Goal: Check status: Check status

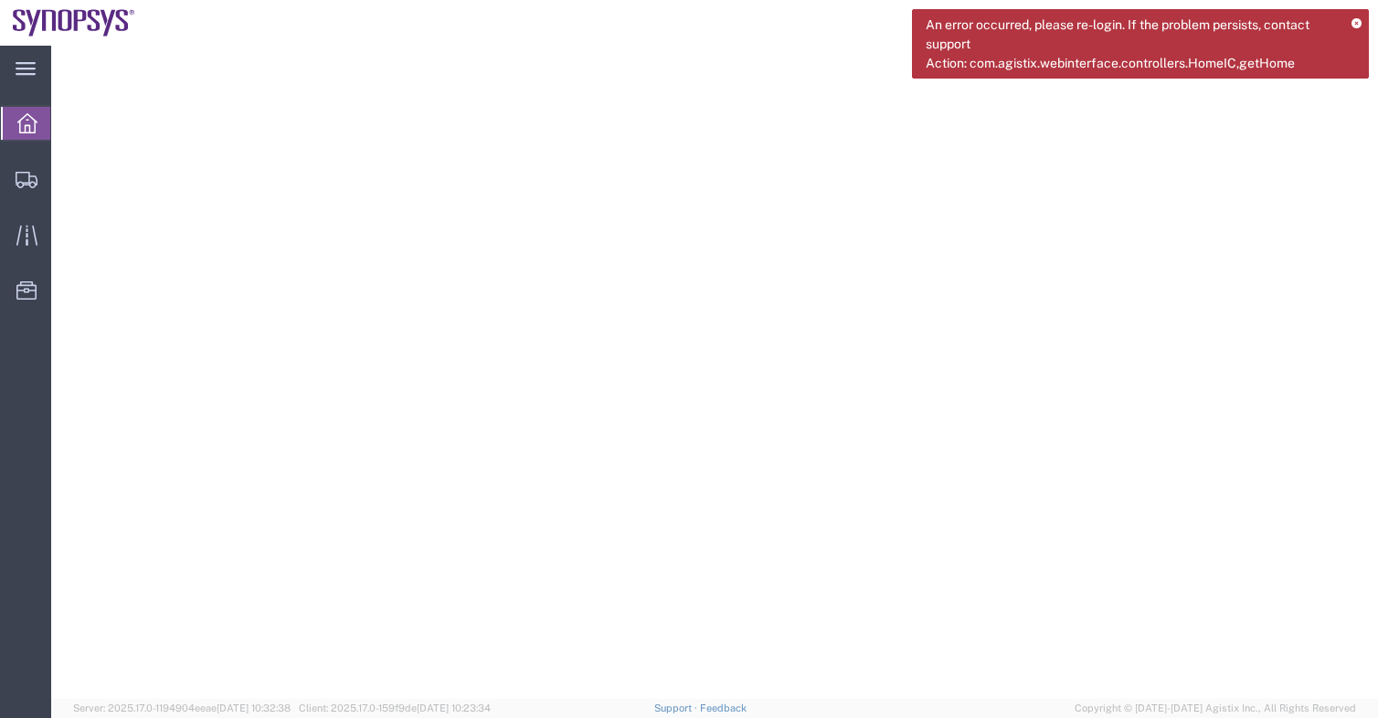
click at [1355, 19] on icon at bounding box center [1357, 24] width 10 height 10
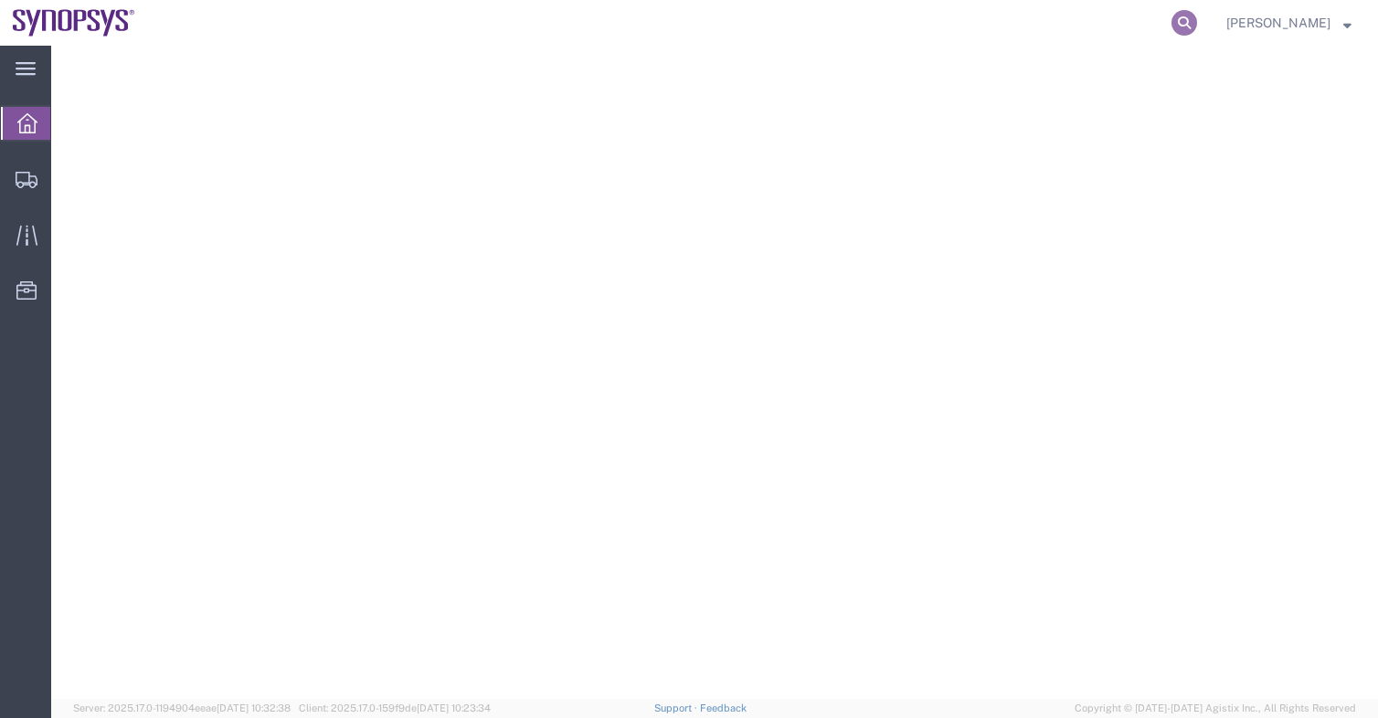
click at [1208, 18] on nav "[PERSON_NAME]" at bounding box center [696, 23] width 1366 height 46
click at [1184, 18] on icon at bounding box center [1185, 23] width 26 height 26
click at [1034, 15] on input "search" at bounding box center [894, 23] width 556 height 44
click at [1016, 22] on input "search" at bounding box center [894, 23] width 556 height 44
paste input "51994714"
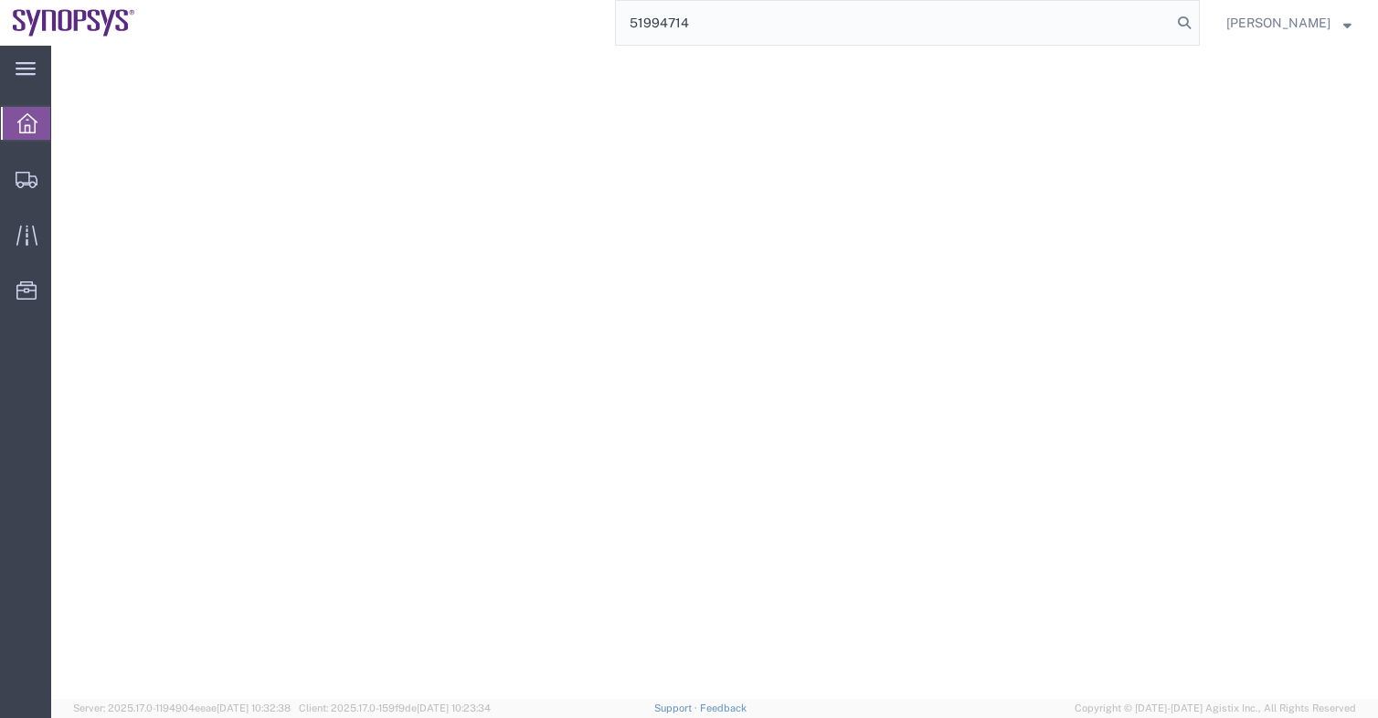
type input "51994714"
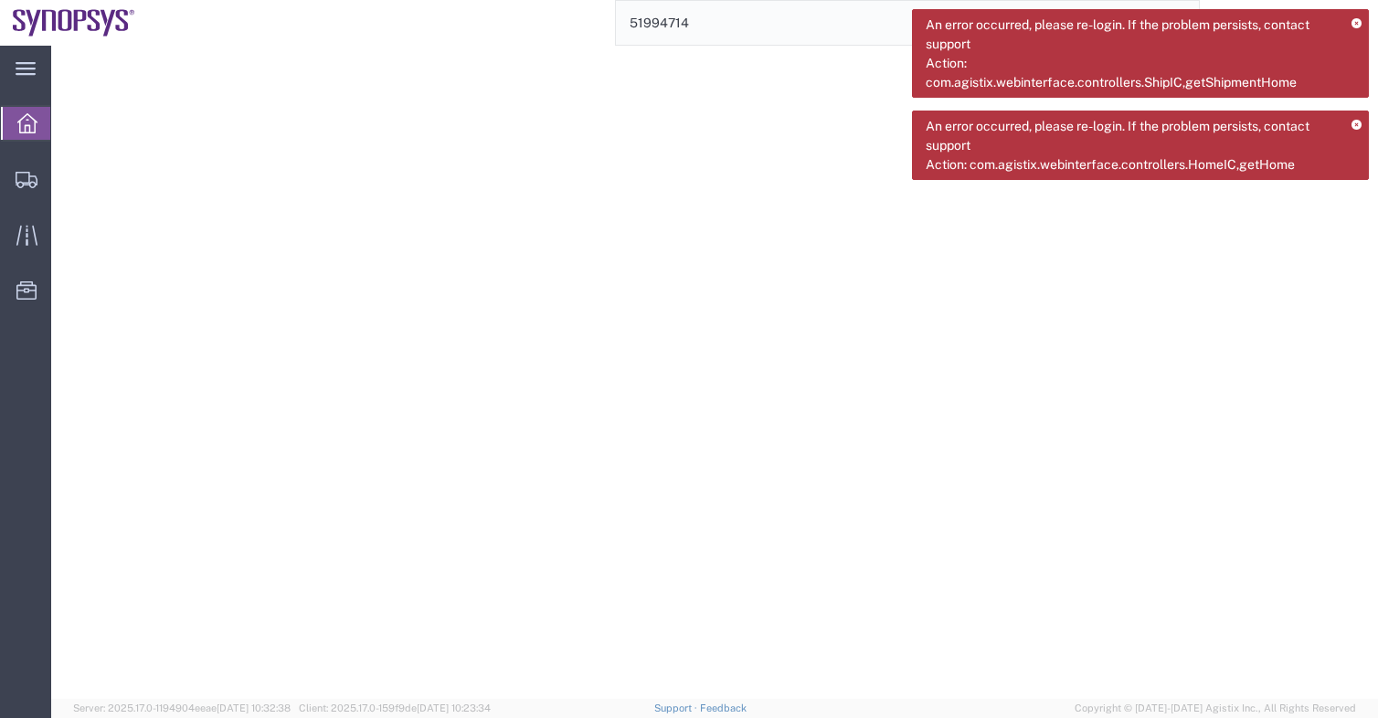
click at [753, 22] on input "51994714" at bounding box center [894, 23] width 556 height 44
click at [7, 175] on div at bounding box center [26, 179] width 51 height 37
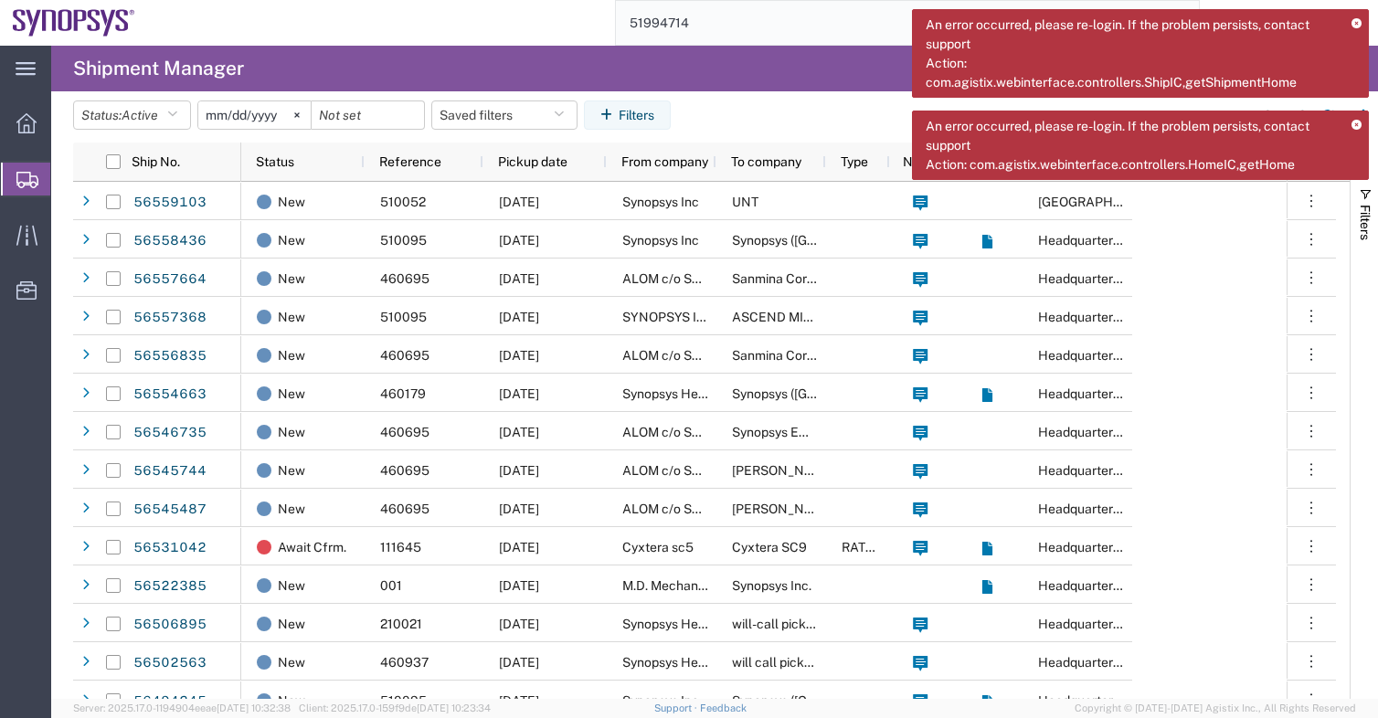
click at [745, 21] on input "51994714" at bounding box center [894, 23] width 556 height 44
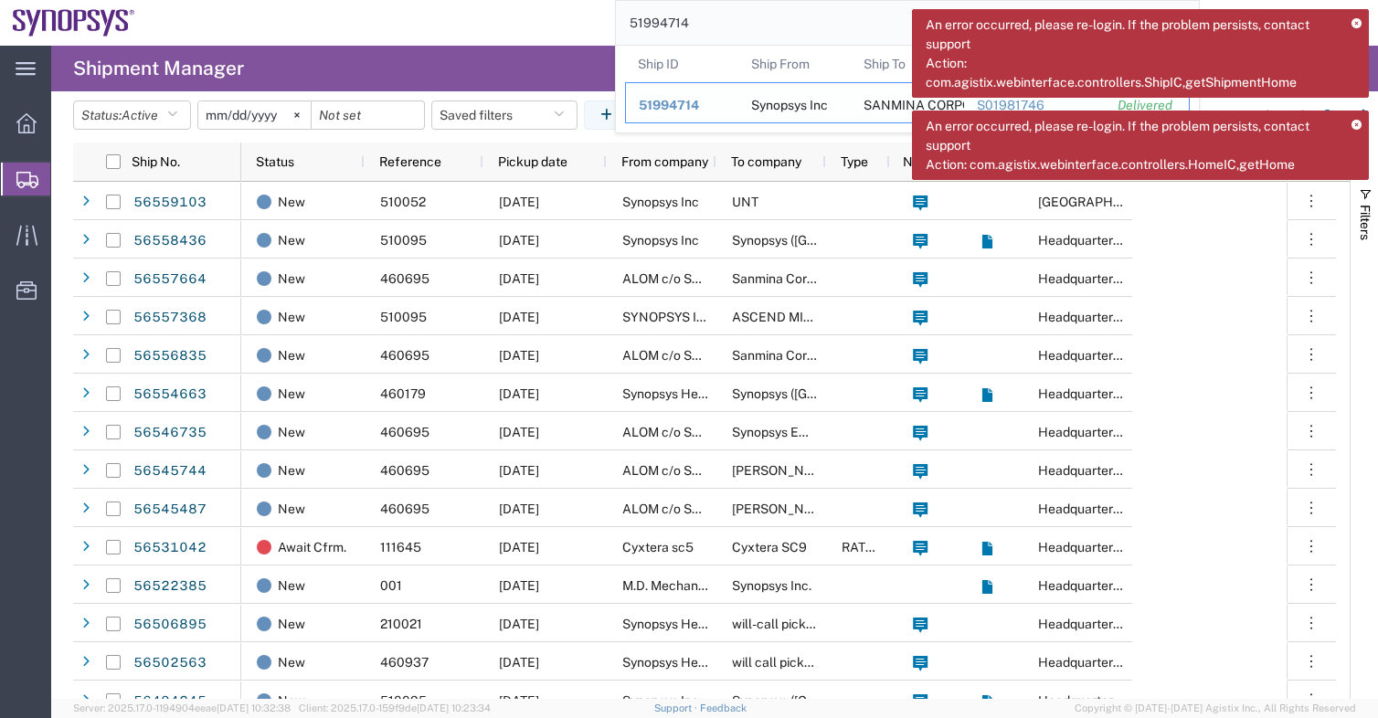
click at [800, 102] on div "Synopsys Inc" at bounding box center [789, 102] width 77 height 39
click at [693, 107] on span "51994714" at bounding box center [669, 105] width 60 height 15
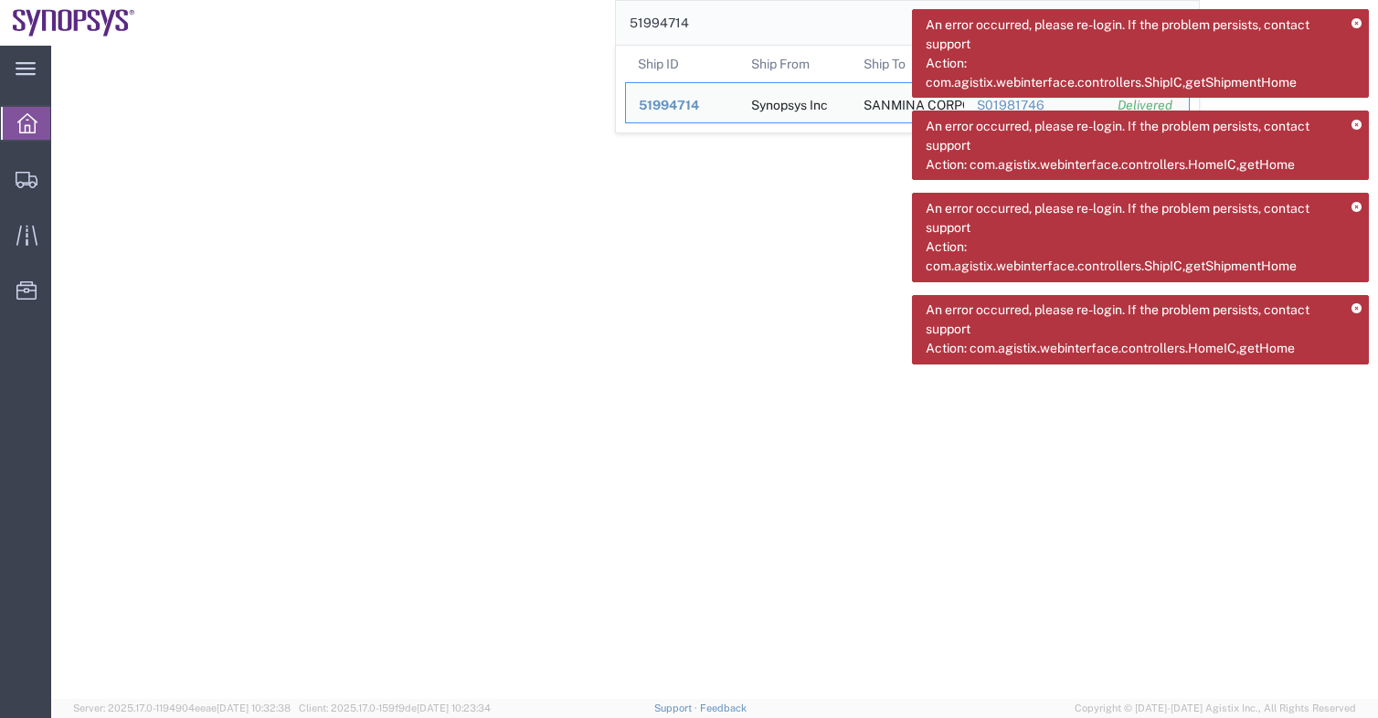
click at [792, 22] on input "51994714" at bounding box center [894, 23] width 556 height 44
click at [769, 105] on div "Synopsys Inc" at bounding box center [789, 102] width 77 height 39
click at [673, 102] on span "51994714" at bounding box center [669, 105] width 60 height 15
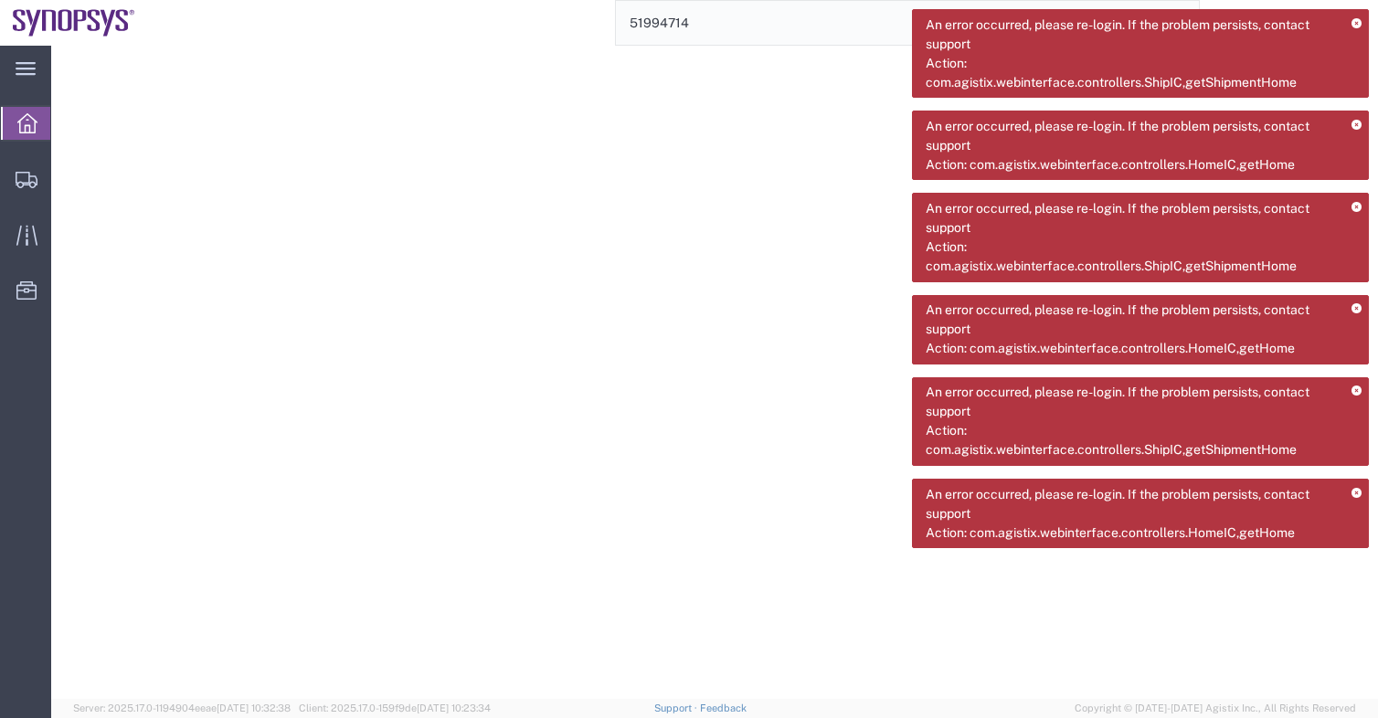
click at [1354, 21] on icon at bounding box center [1357, 24] width 10 height 10
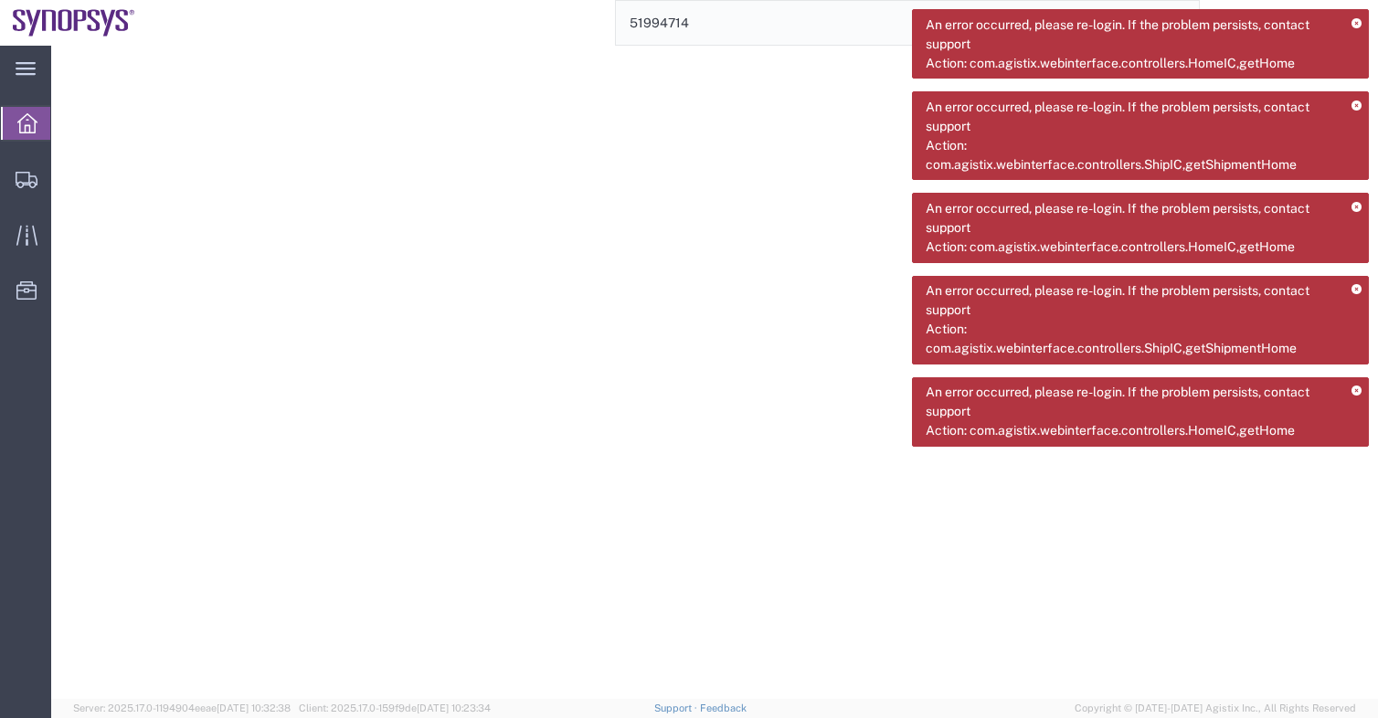
click at [1356, 21] on icon at bounding box center [1357, 24] width 10 height 10
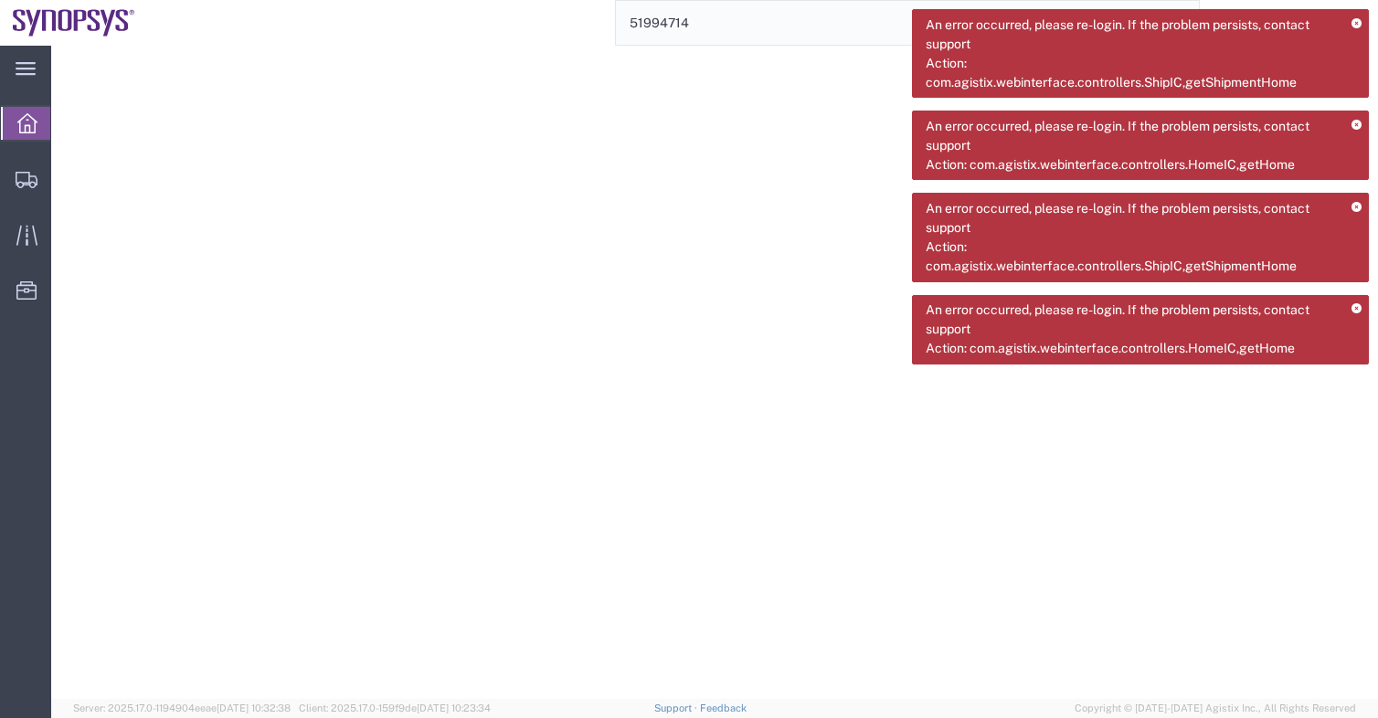
click at [1356, 21] on icon at bounding box center [1357, 24] width 10 height 10
click at [1356, 121] on icon at bounding box center [1357, 126] width 10 height 10
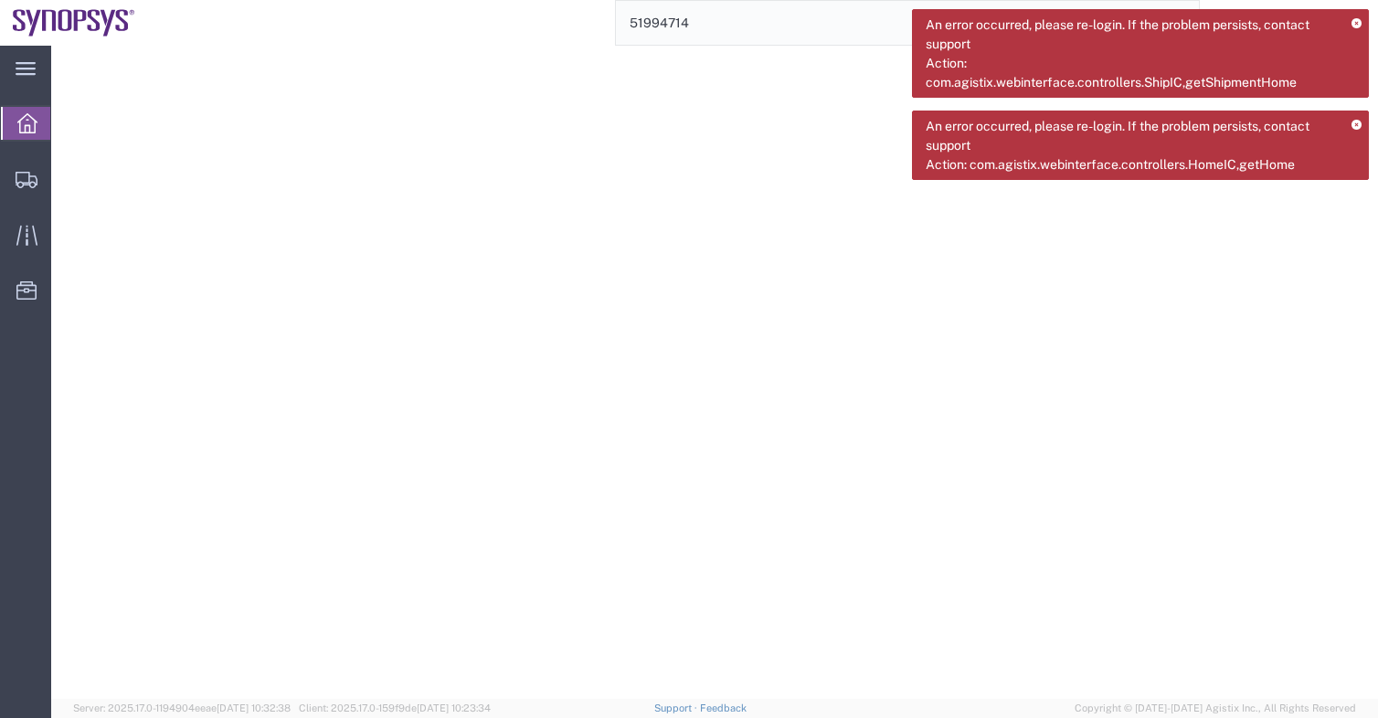
click at [1356, 21] on icon at bounding box center [1357, 24] width 10 height 10
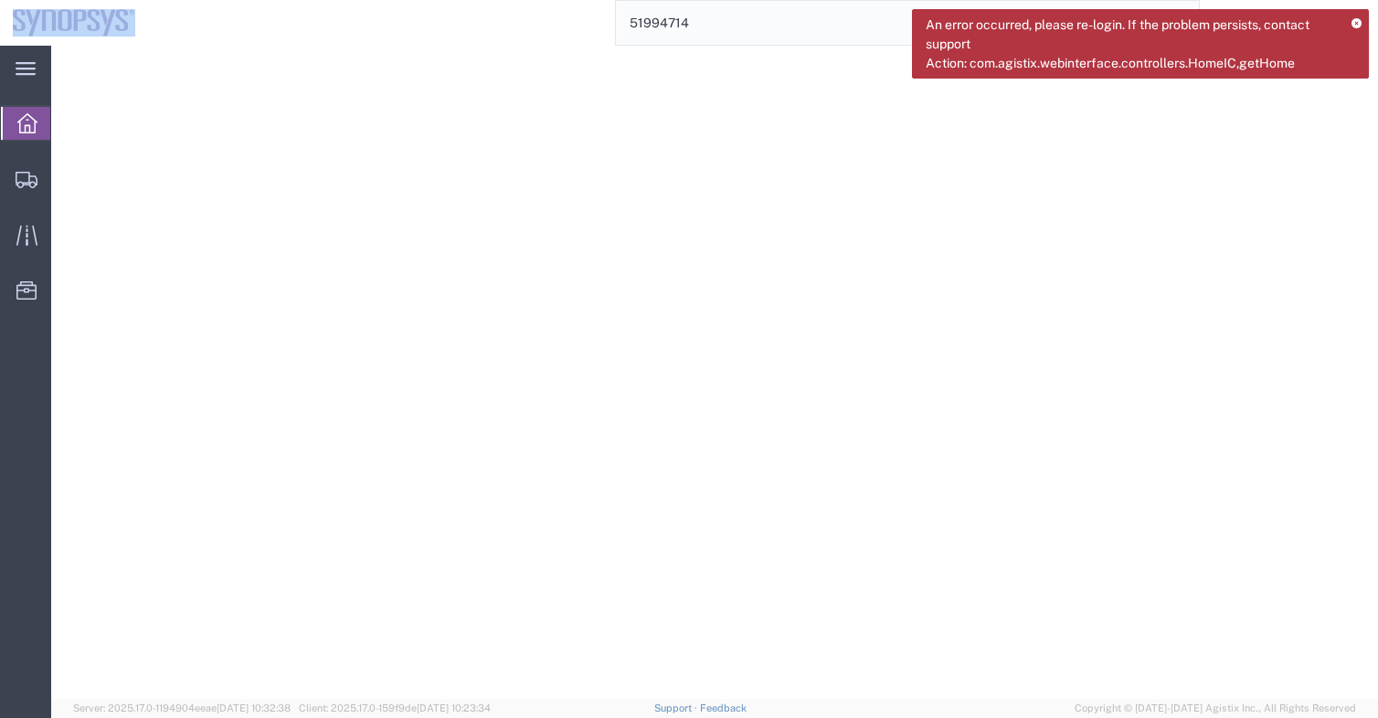
click at [1356, 21] on icon at bounding box center [1357, 24] width 10 height 10
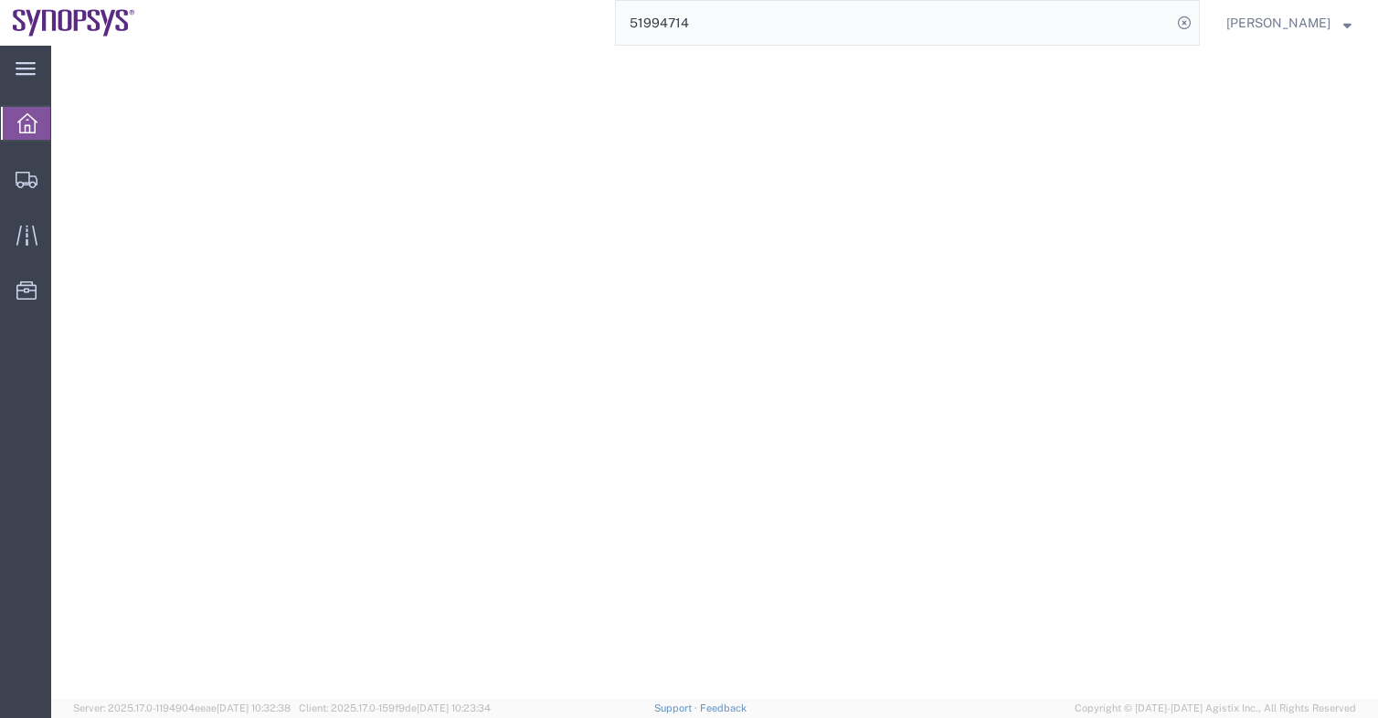
click at [1162, 21] on input "51994714" at bounding box center [894, 23] width 556 height 44
